Goal: Task Accomplishment & Management: Use online tool/utility

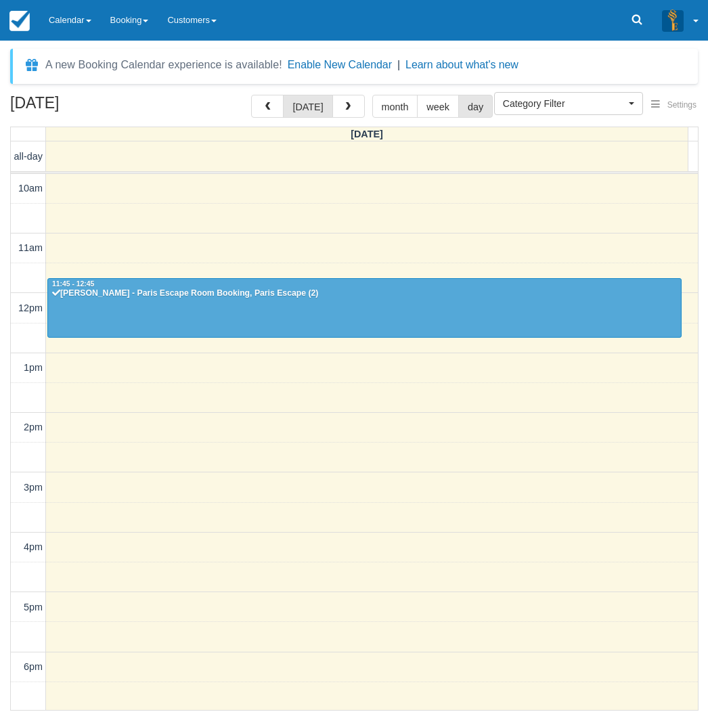
select select
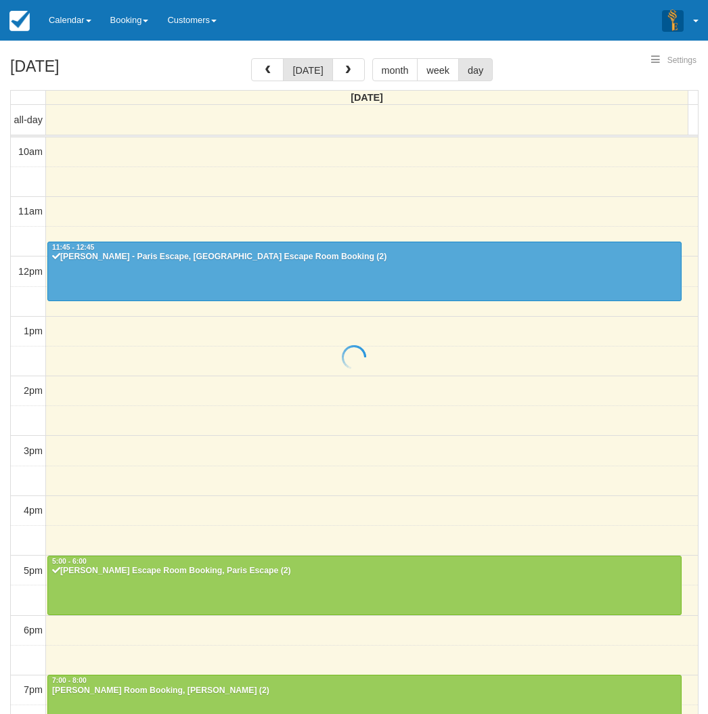
select select
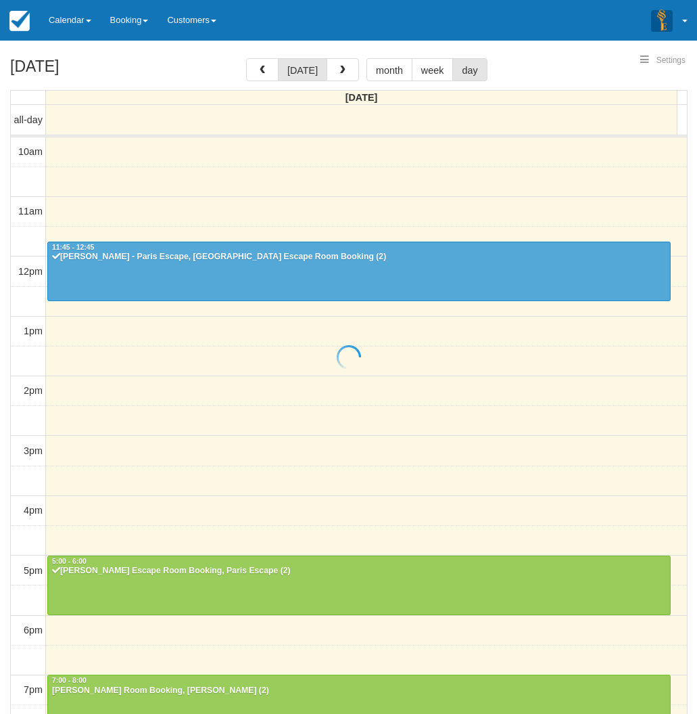
scroll to position [168, 0]
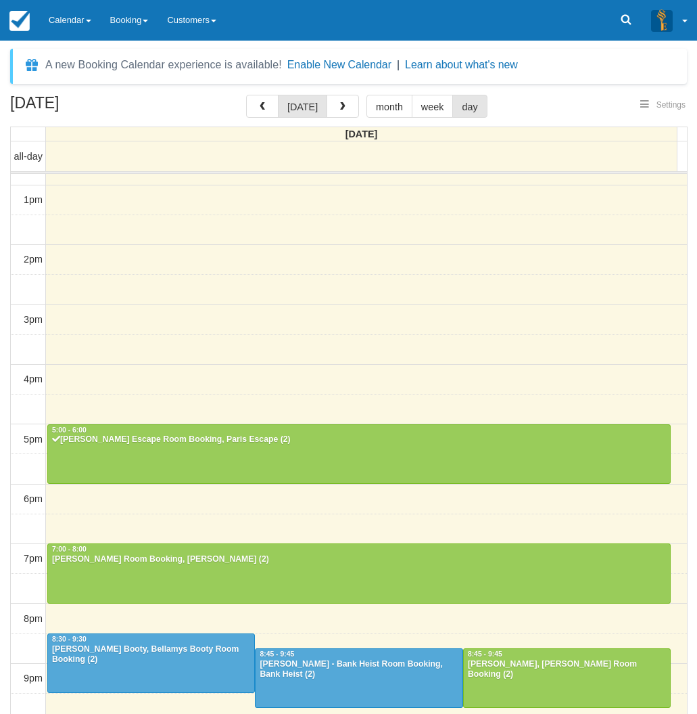
select select
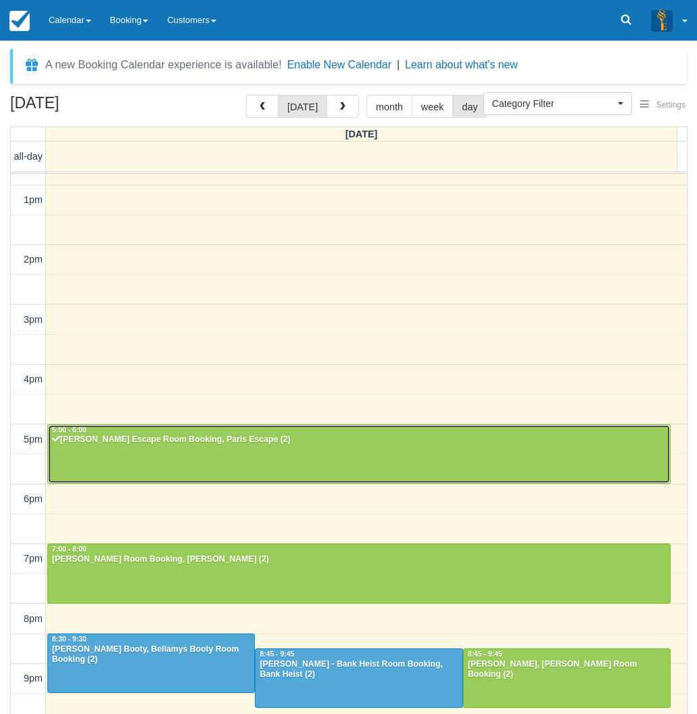
click at [173, 446] on div at bounding box center [359, 454] width 622 height 58
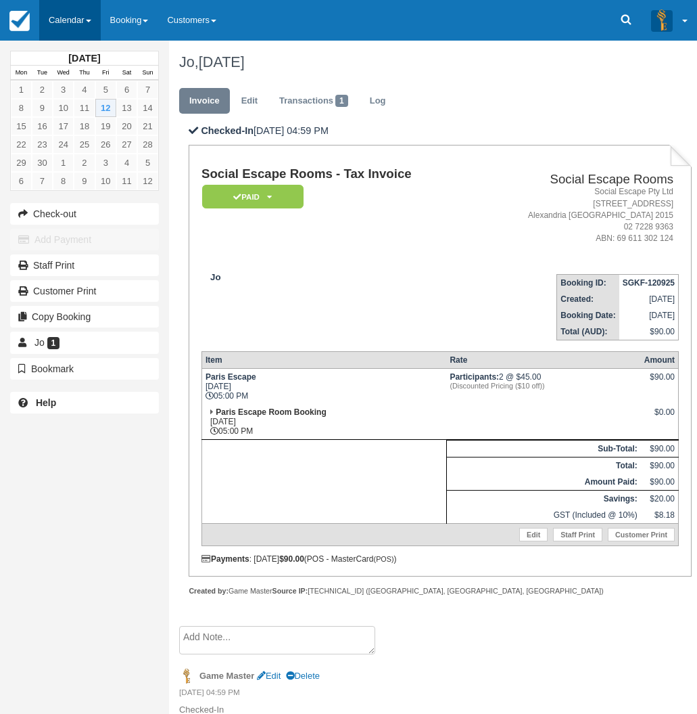
click at [78, 7] on link "Calendar" at bounding box center [70, 20] width 62 height 41
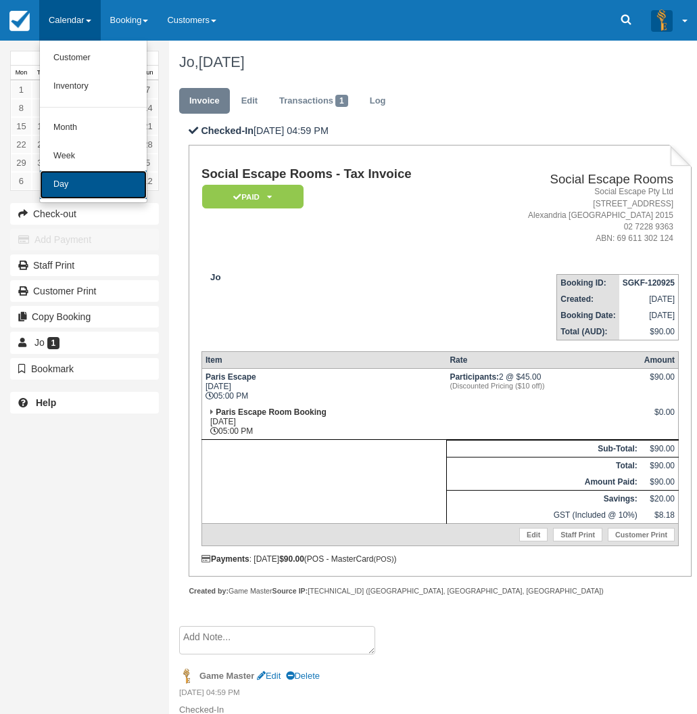
click at [87, 180] on link "Day" at bounding box center [93, 184] width 107 height 28
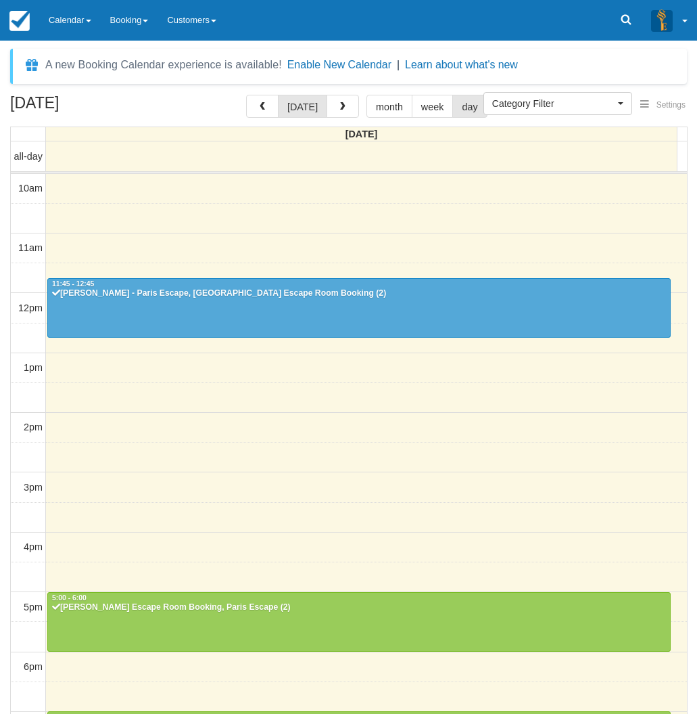
select select
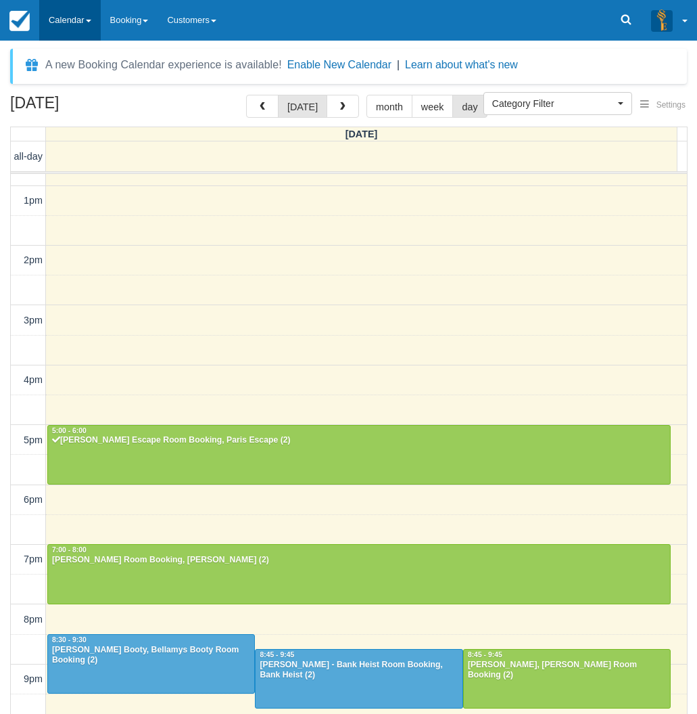
click at [76, 20] on link "Calendar" at bounding box center [70, 20] width 62 height 41
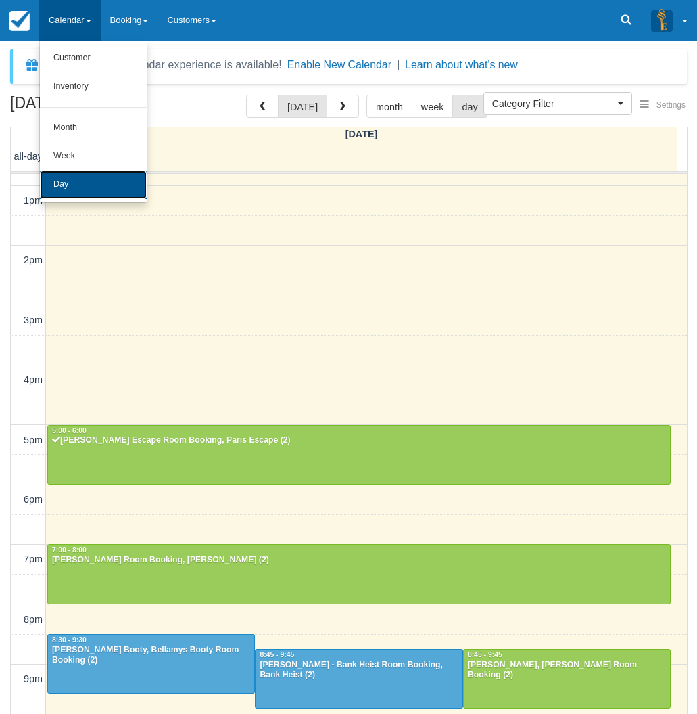
click at [82, 172] on link "Day" at bounding box center [93, 184] width 107 height 28
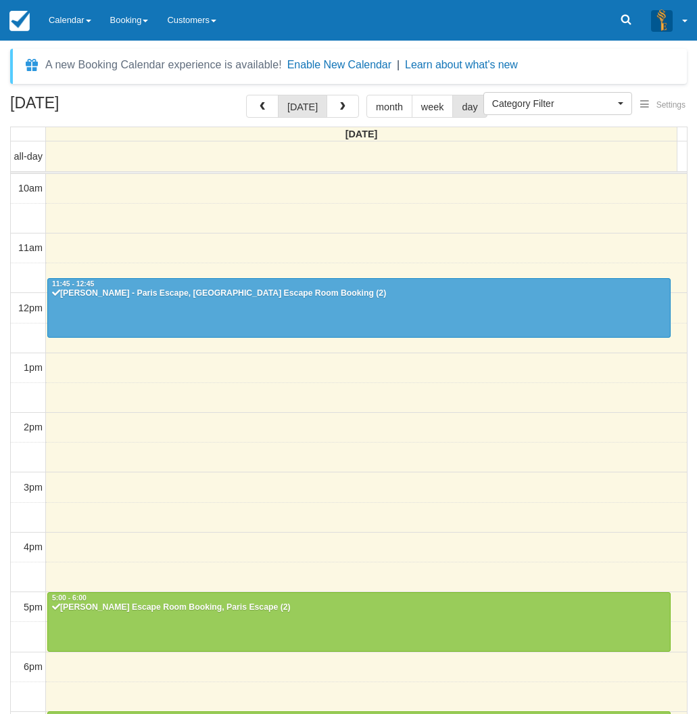
select select
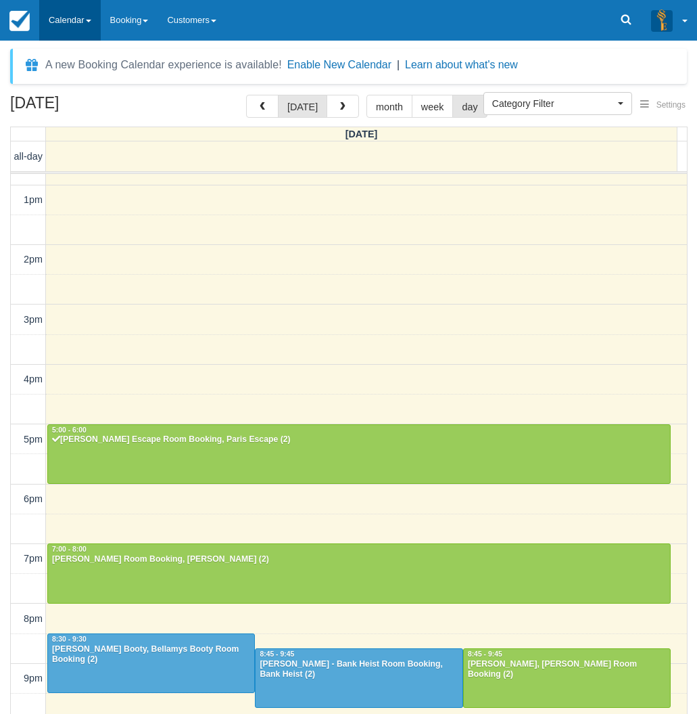
click at [74, 24] on link "Calendar" at bounding box center [70, 20] width 62 height 41
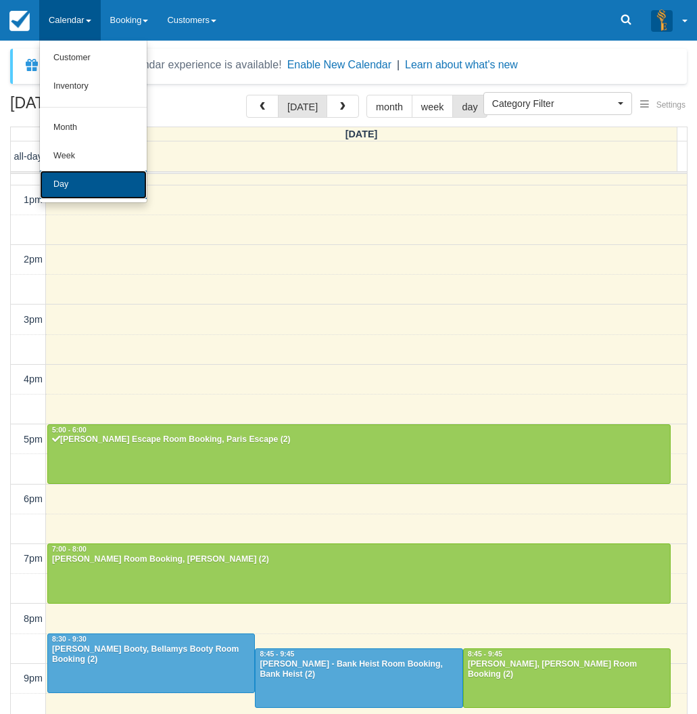
click at [75, 178] on link "Day" at bounding box center [93, 184] width 107 height 28
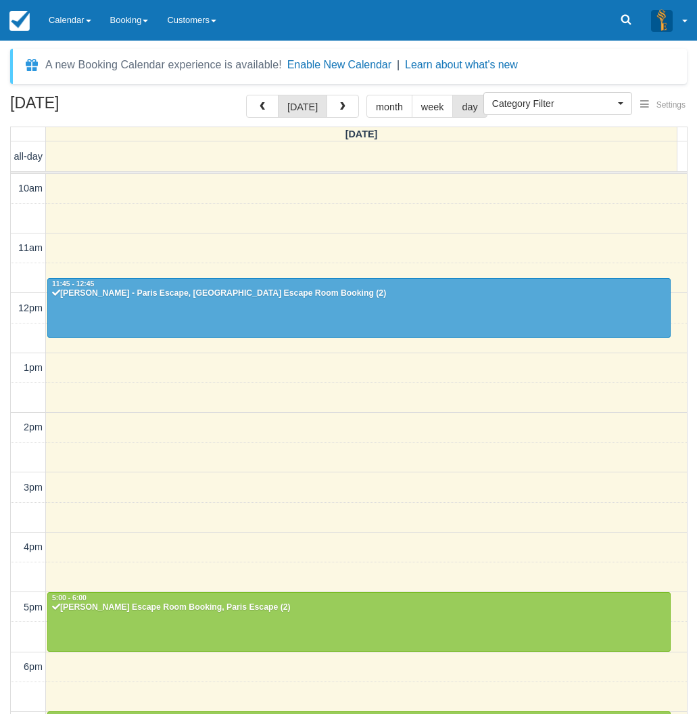
select select
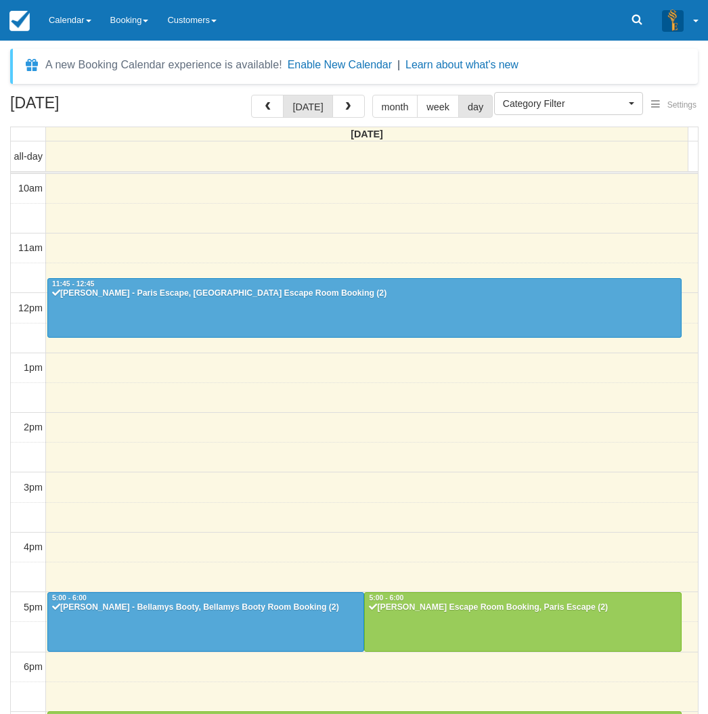
select select
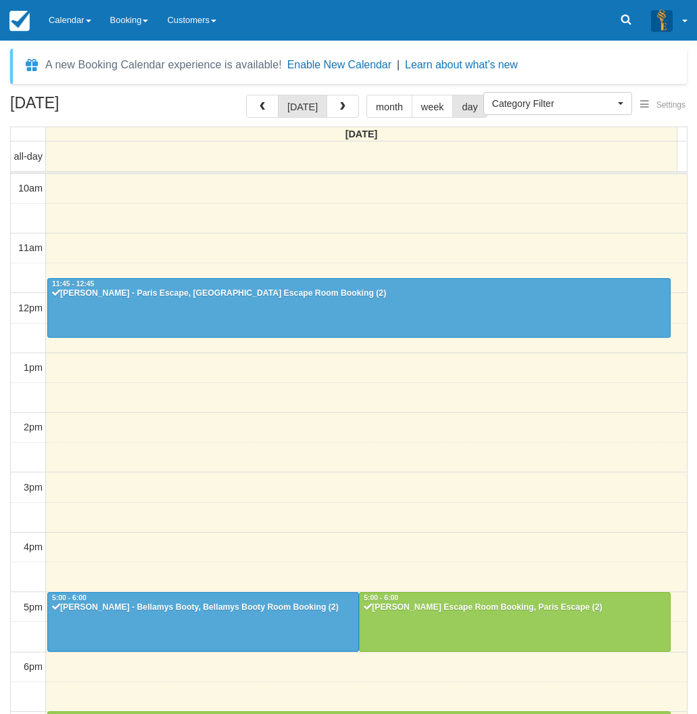
scroll to position [168, 0]
